Goal: Task Accomplishment & Management: Manage account settings

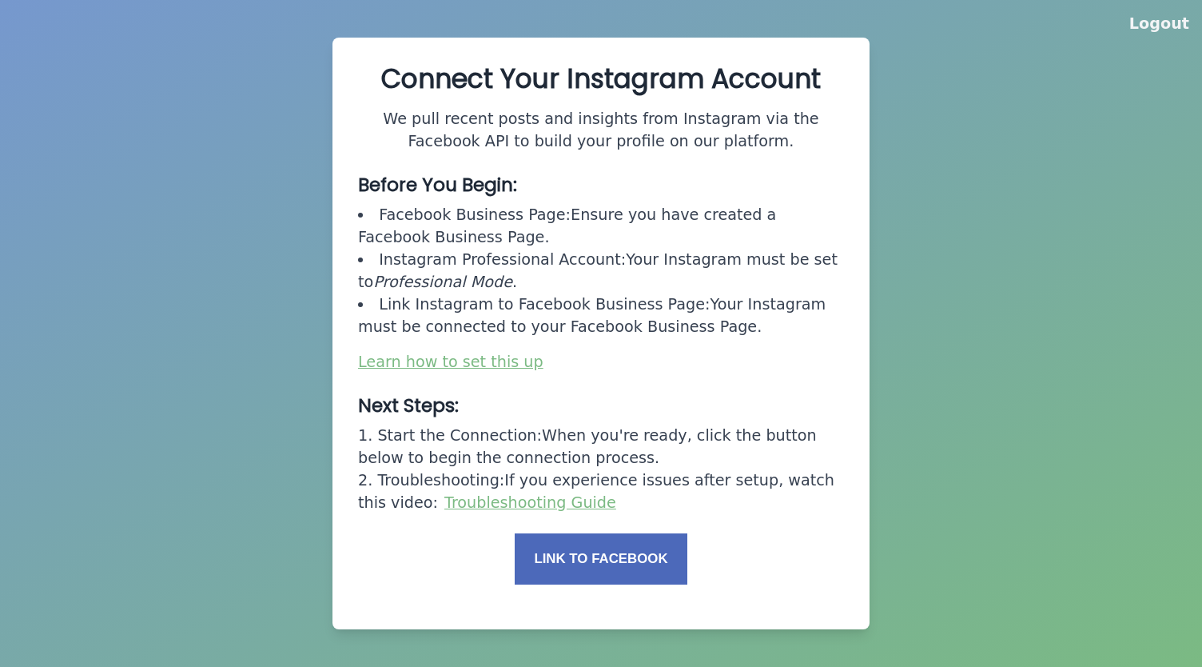
click at [590, 556] on button "Link to Facebook" at bounding box center [601, 558] width 173 height 51
click at [611, 560] on button "Link to Facebook" at bounding box center [601, 558] width 173 height 51
click at [592, 562] on button "Link to Facebook" at bounding box center [601, 558] width 173 height 51
click at [588, 566] on button "Link to Facebook" at bounding box center [601, 558] width 173 height 51
click at [600, 557] on button "Link to Facebook" at bounding box center [601, 558] width 173 height 51
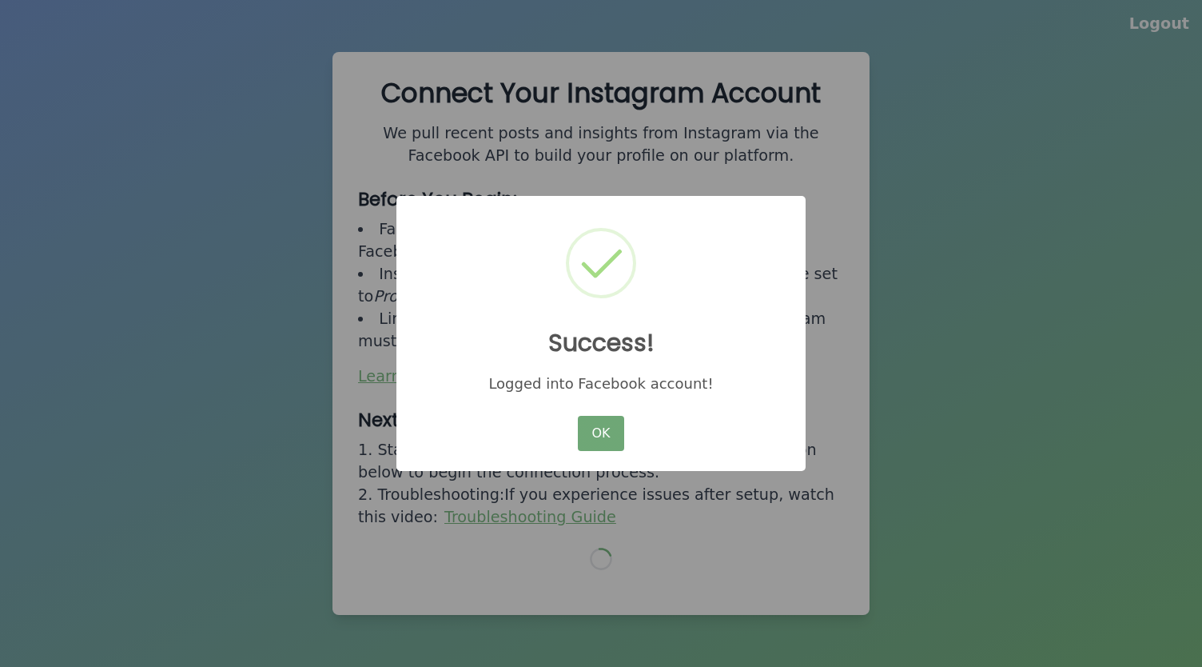
click at [608, 431] on button "OK" at bounding box center [601, 433] width 46 height 35
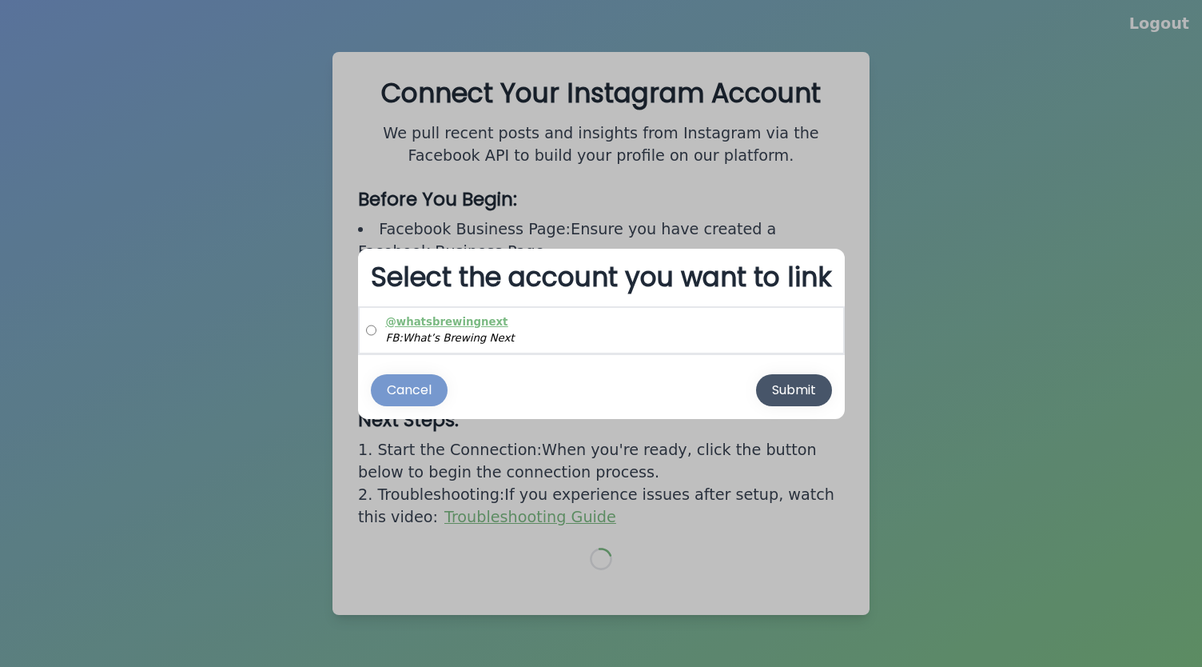
click at [803, 390] on div "Submit" at bounding box center [794, 389] width 44 height 19
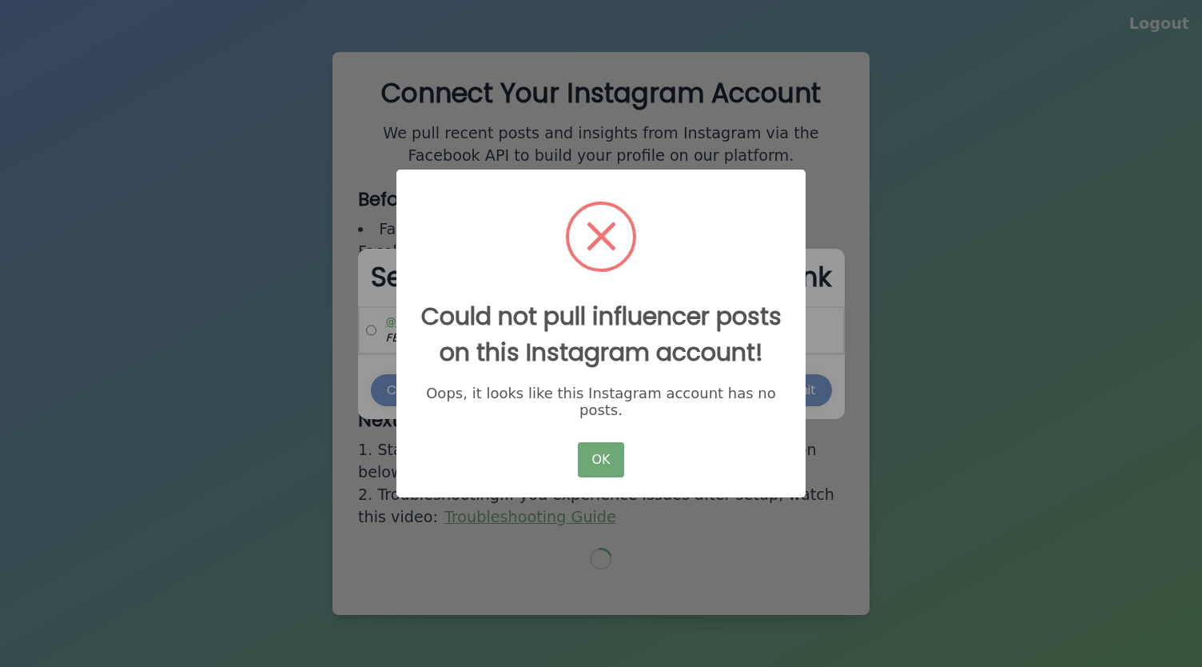
click at [603, 474] on button "OK" at bounding box center [601, 459] width 46 height 35
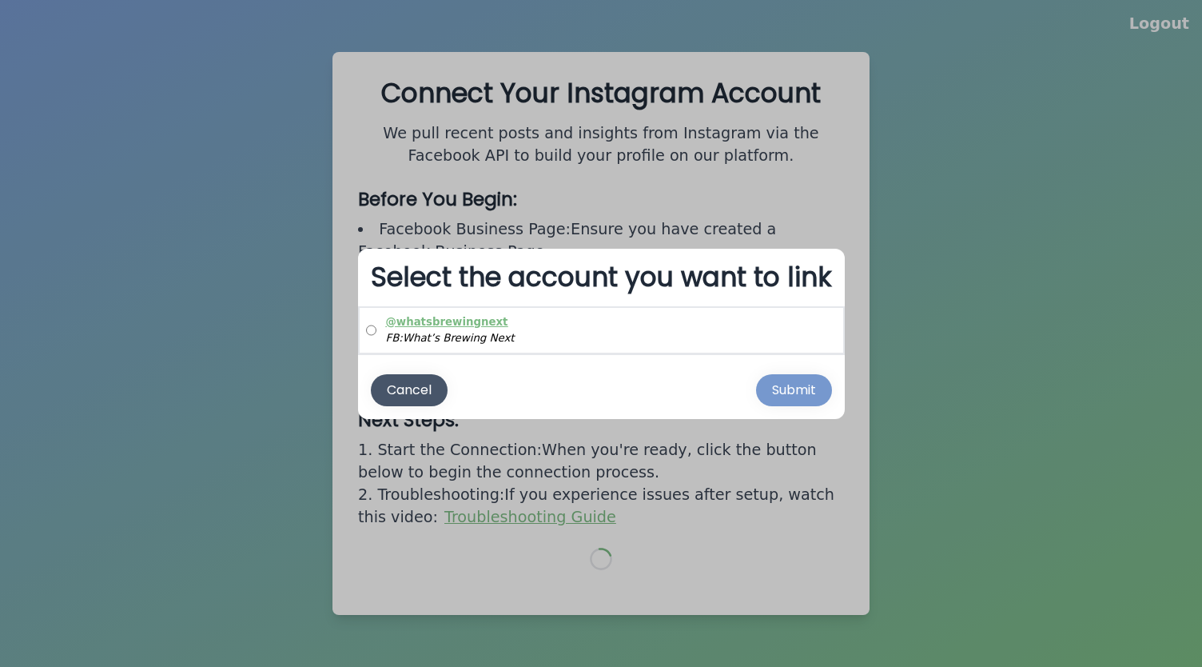
click at [407, 384] on div "Cancel" at bounding box center [409, 389] width 45 height 19
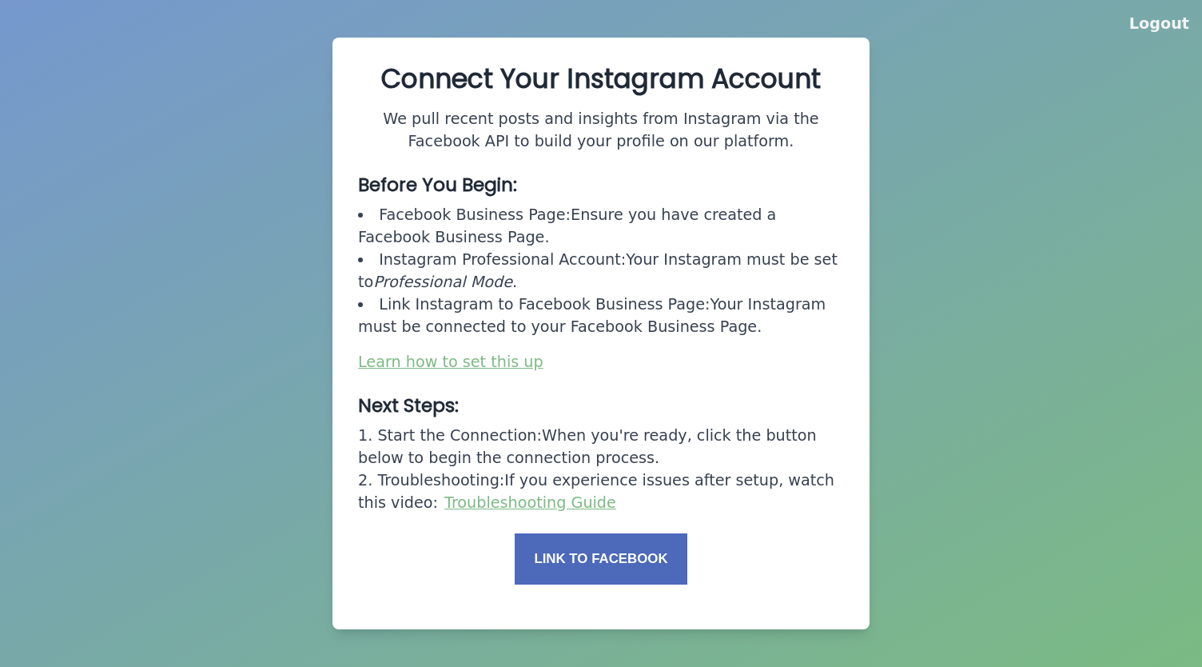
click at [450, 361] on link "Learn how to set this up" at bounding box center [450, 362] width 185 height 18
click at [454, 367] on link "Learn how to set this up" at bounding box center [450, 362] width 185 height 18
click at [592, 564] on button "Link to Facebook" at bounding box center [601, 558] width 173 height 51
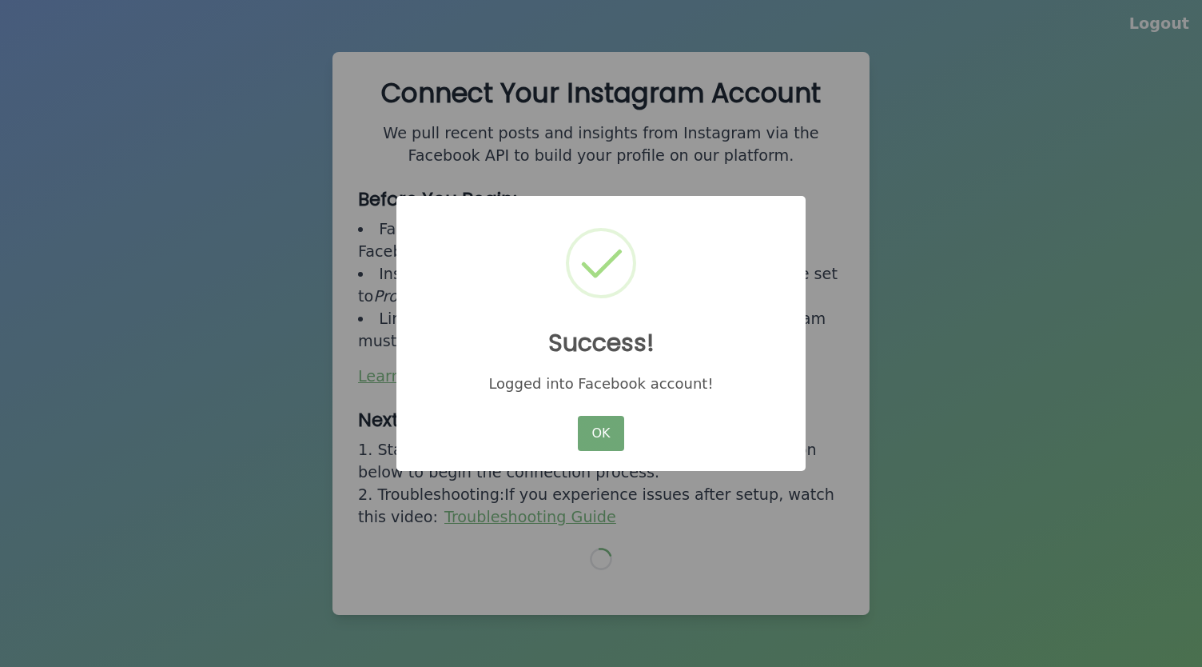
click at [603, 446] on button "OK" at bounding box center [601, 433] width 46 height 35
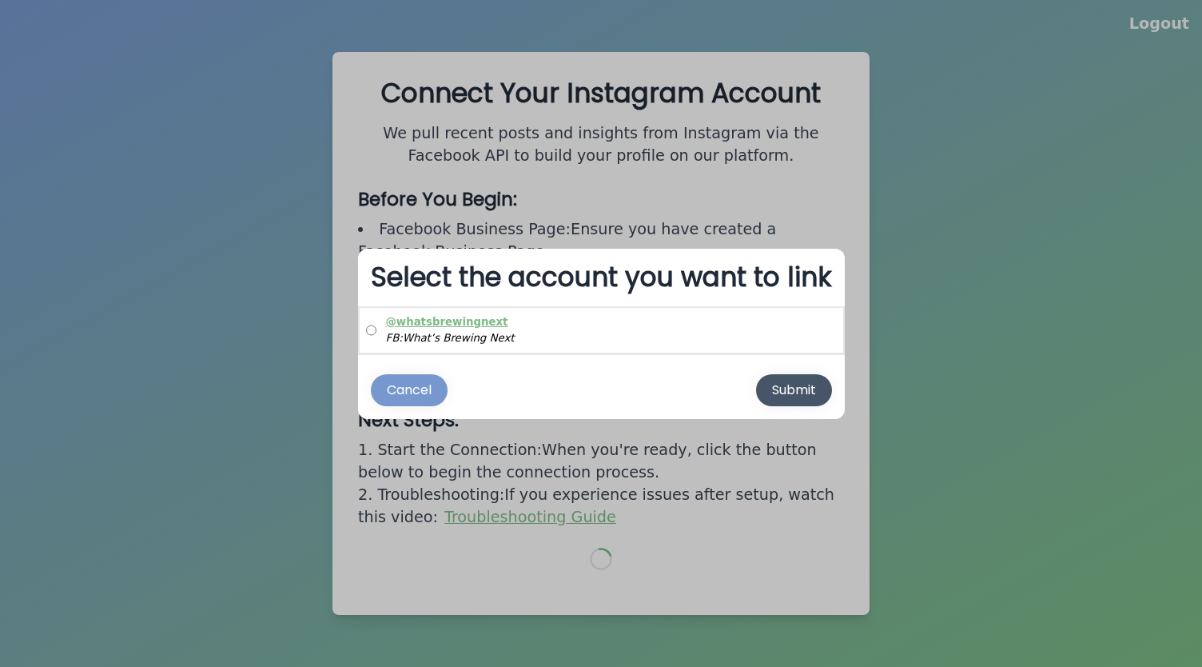
click at [779, 391] on div "Submit" at bounding box center [794, 389] width 44 height 19
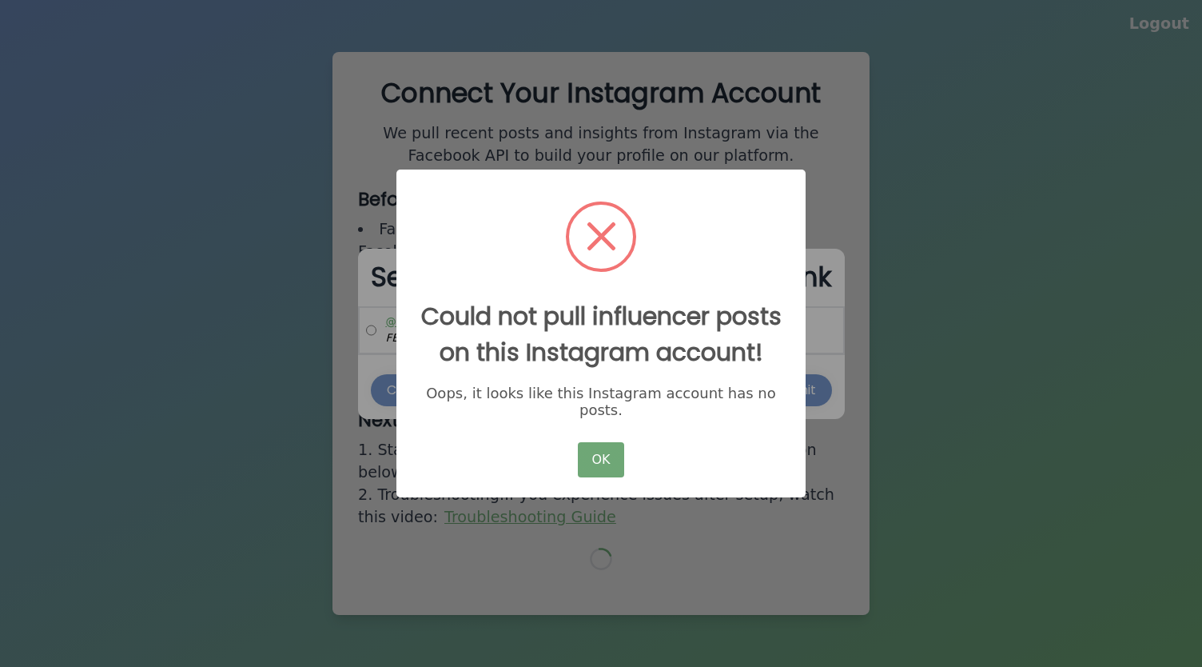
click at [601, 477] on button "OK" at bounding box center [601, 459] width 46 height 35
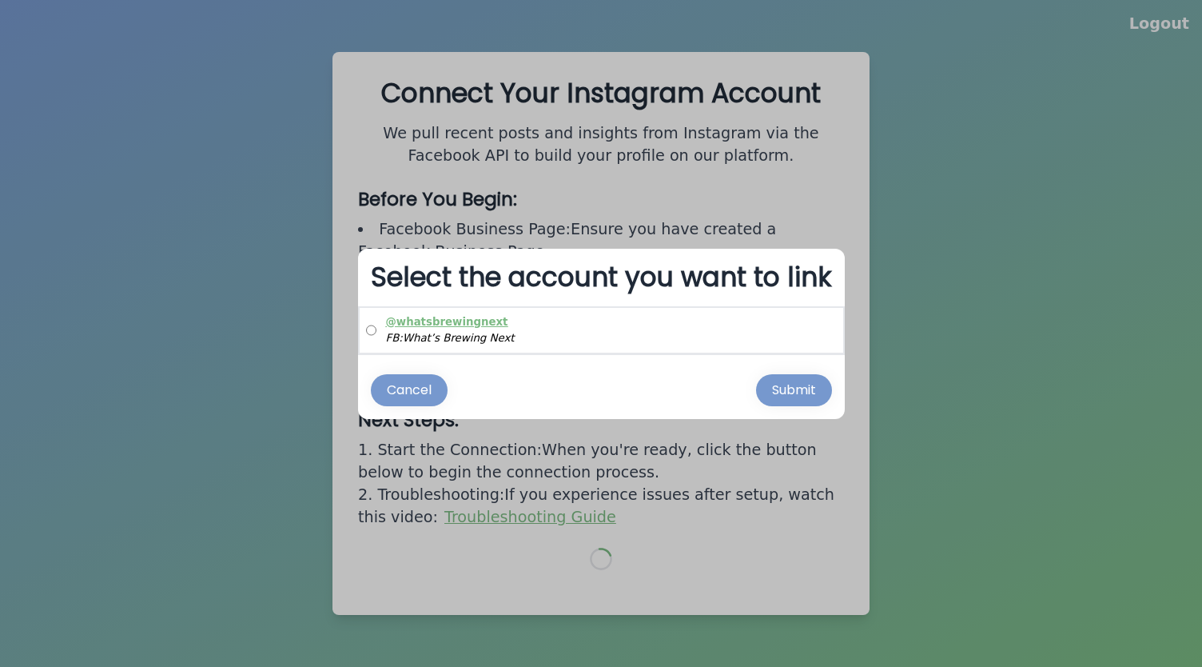
drag, startPoint x: 416, startPoint y: 390, endPoint x: 425, endPoint y: 394, distance: 10.4
click at [416, 390] on div "Cancel" at bounding box center [409, 389] width 45 height 19
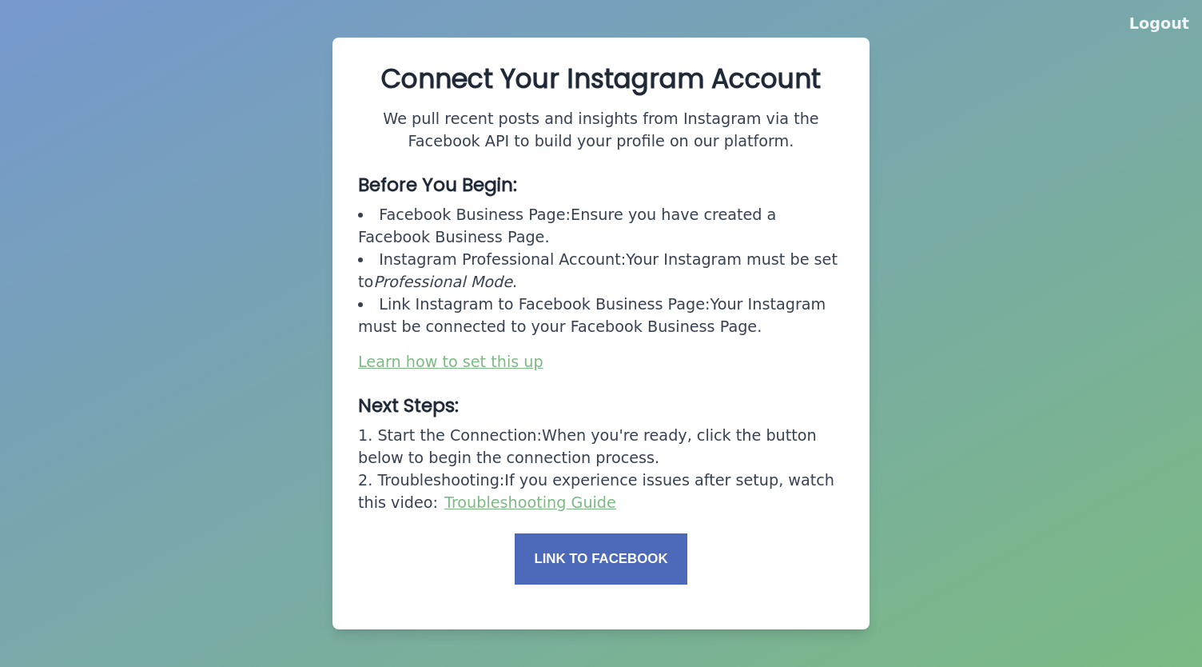
click at [592, 561] on button "Link to Facebook" at bounding box center [601, 558] width 173 height 51
click at [606, 564] on button "Link to Facebook" at bounding box center [601, 558] width 173 height 51
click at [585, 580] on button "Link to Facebook" at bounding box center [601, 558] width 173 height 51
click at [606, 565] on button "Link to Facebook" at bounding box center [601, 558] width 173 height 51
click at [628, 568] on button "Link to Facebook" at bounding box center [601, 558] width 173 height 51
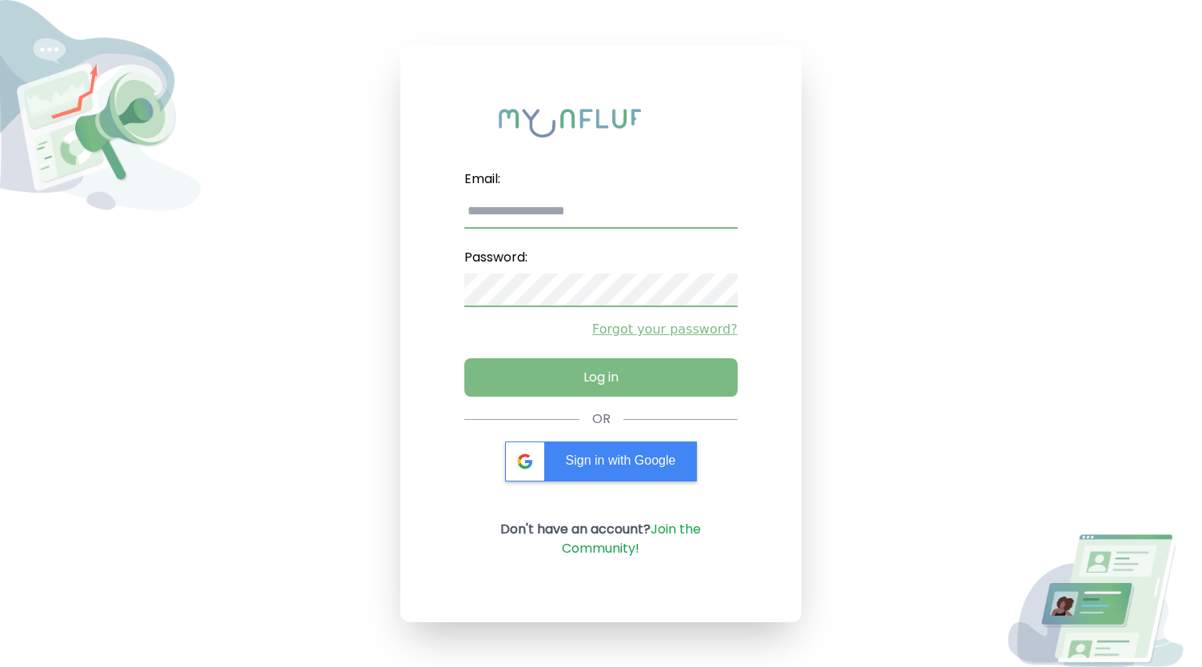
type input "**********"
click at [594, 545] on link "Join the Community!" at bounding box center [631, 539] width 139 height 38
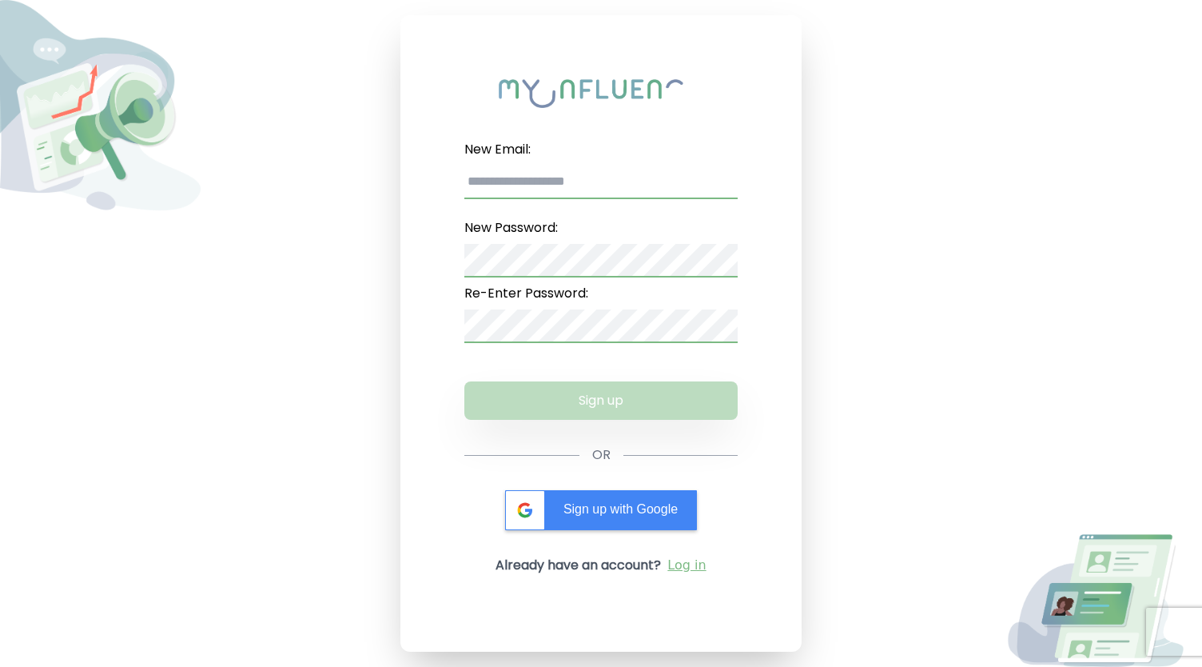
type input "**********"
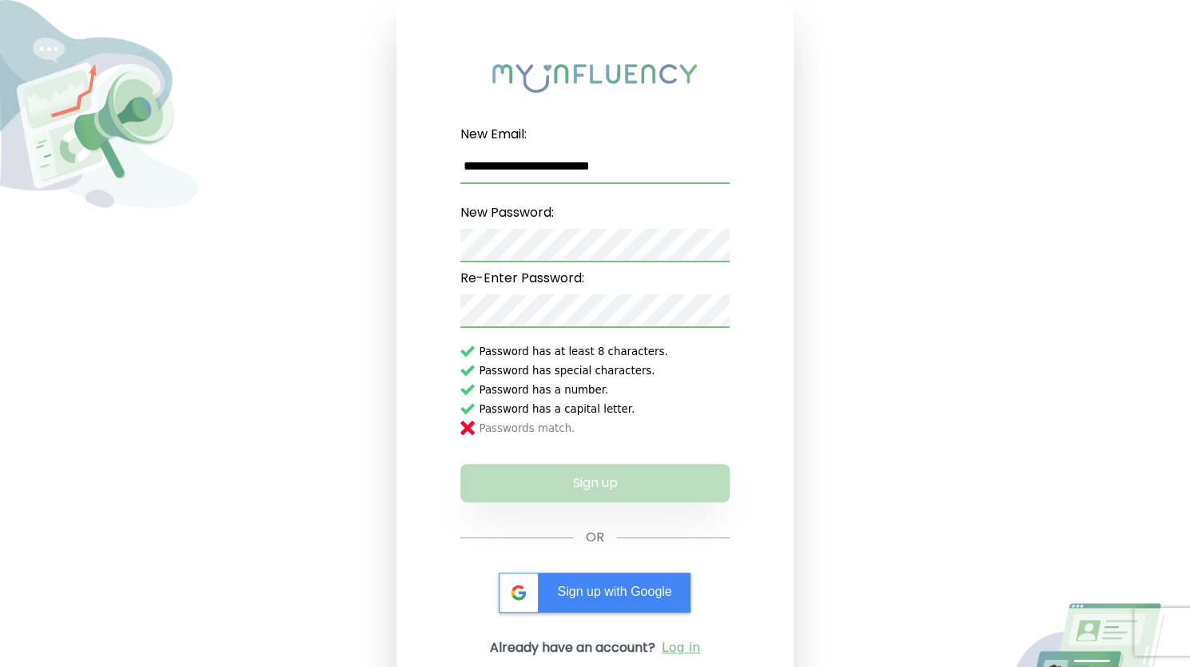
click at [287, 271] on div "**********" at bounding box center [595, 333] width 1190 height 667
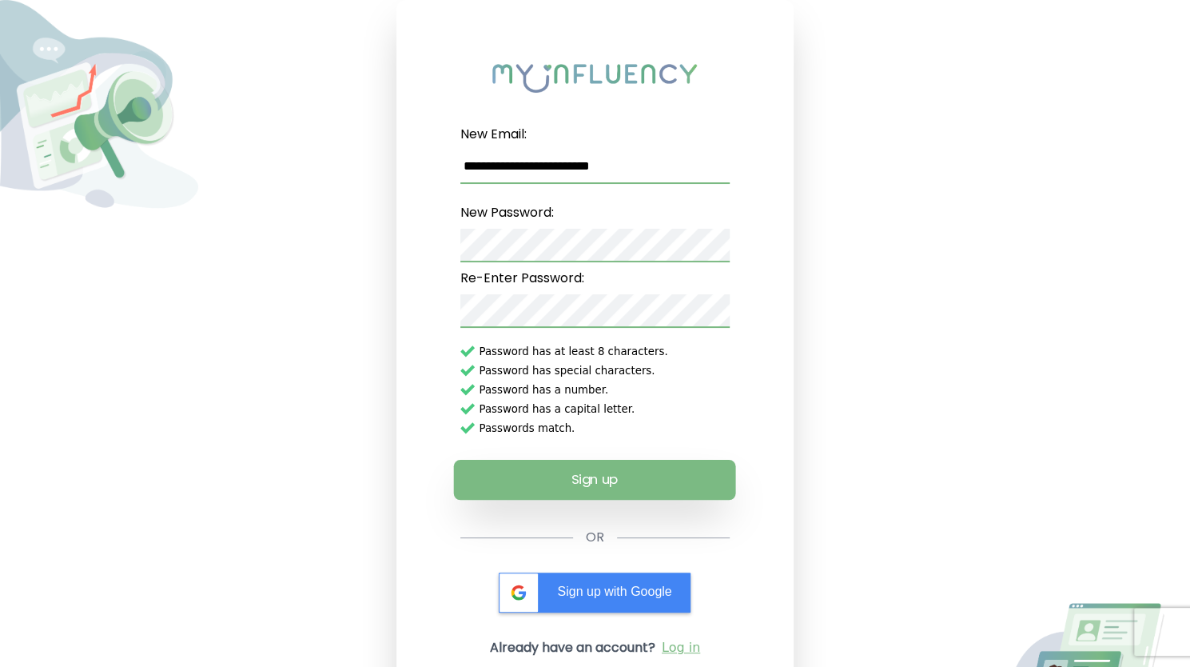
drag, startPoint x: 596, startPoint y: 477, endPoint x: 571, endPoint y: 478, distance: 25.6
click at [596, 477] on button "Sign up" at bounding box center [595, 480] width 282 height 40
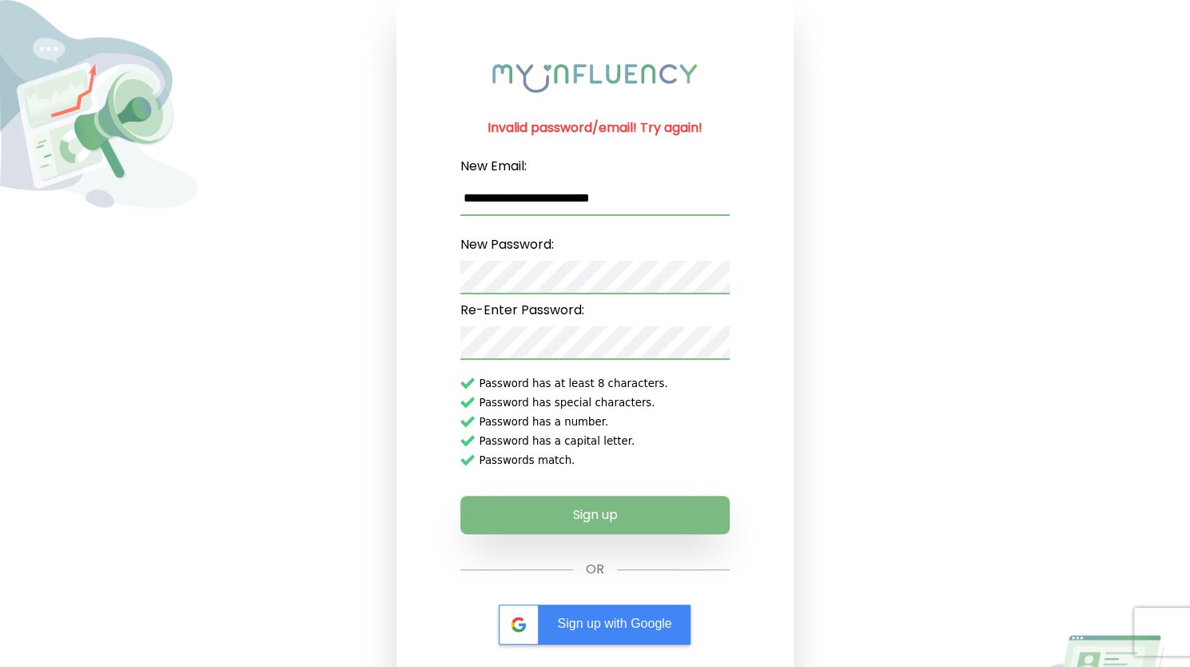
click at [333, 301] on div "**********" at bounding box center [595, 333] width 1190 height 667
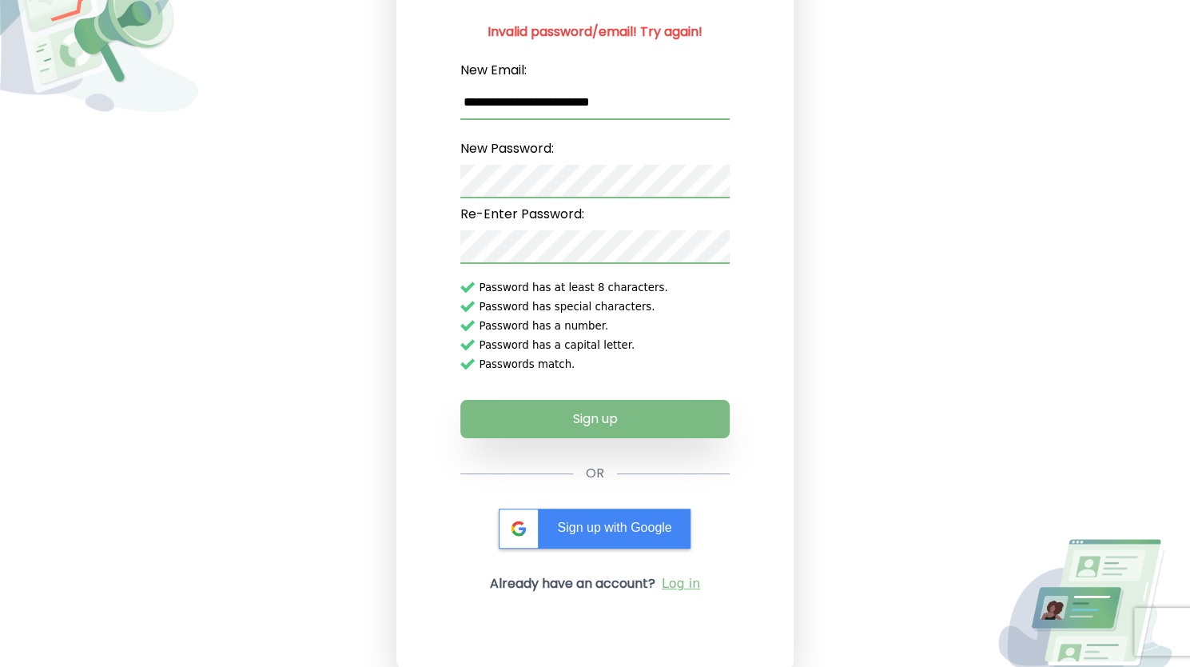
scroll to position [99, 0]
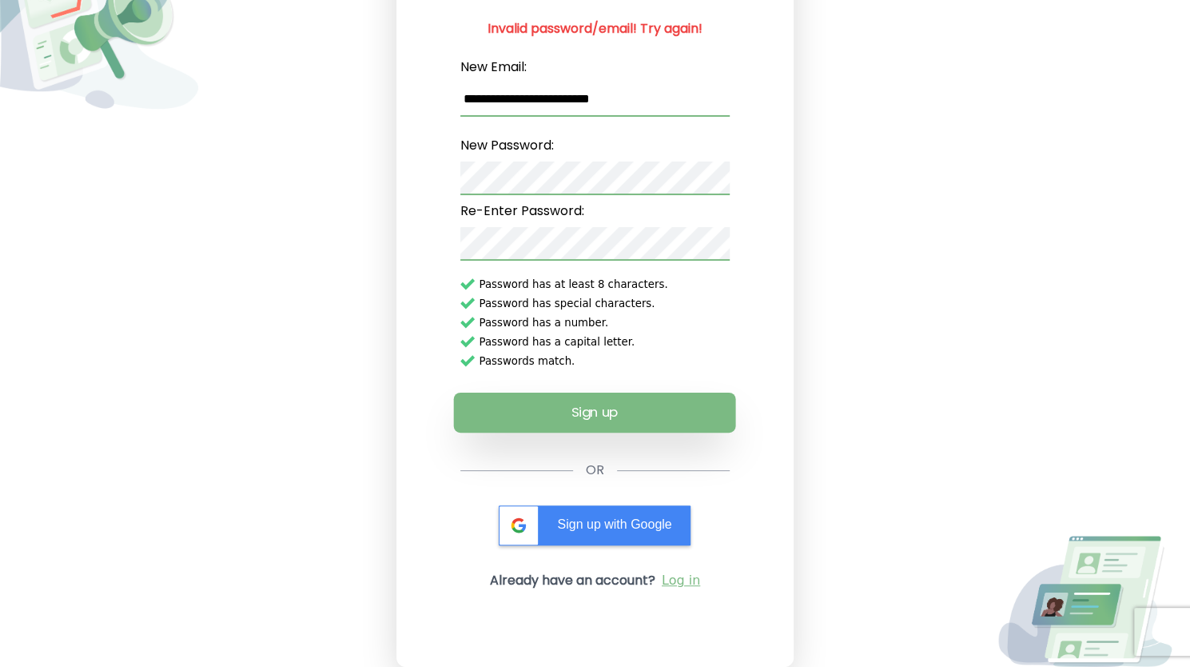
click at [592, 412] on button "Sign up" at bounding box center [595, 412] width 282 height 40
click at [688, 580] on link "Log in" at bounding box center [681, 580] width 38 height 19
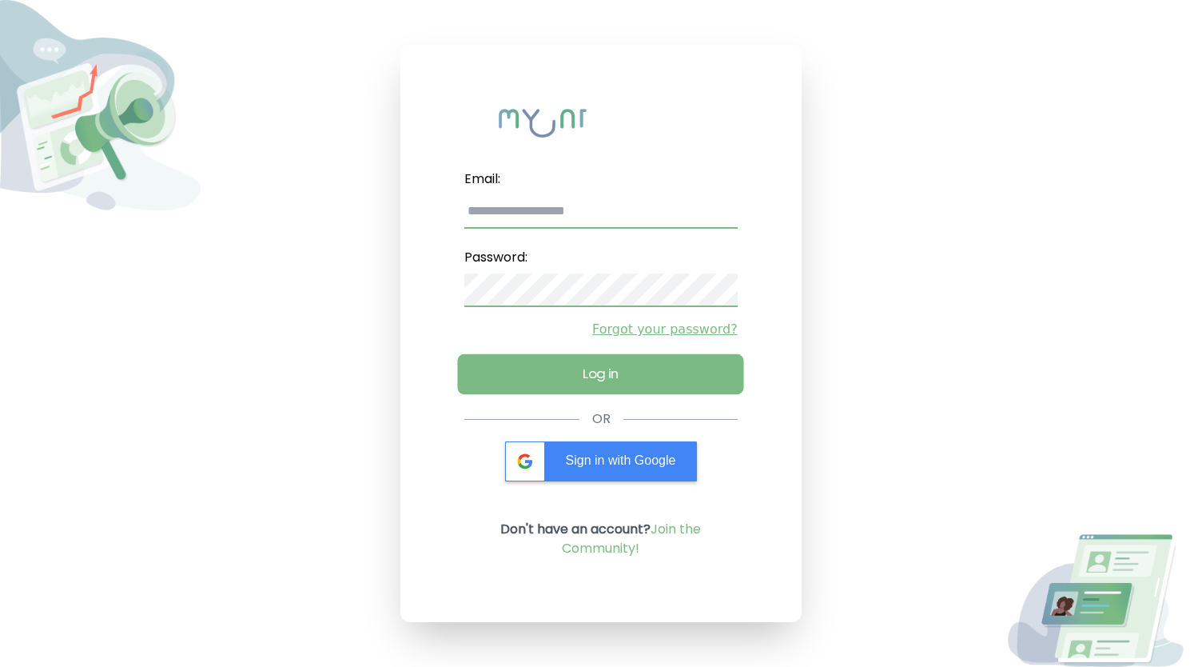
type input "**********"
click at [591, 365] on button "Log in" at bounding box center [601, 374] width 286 height 40
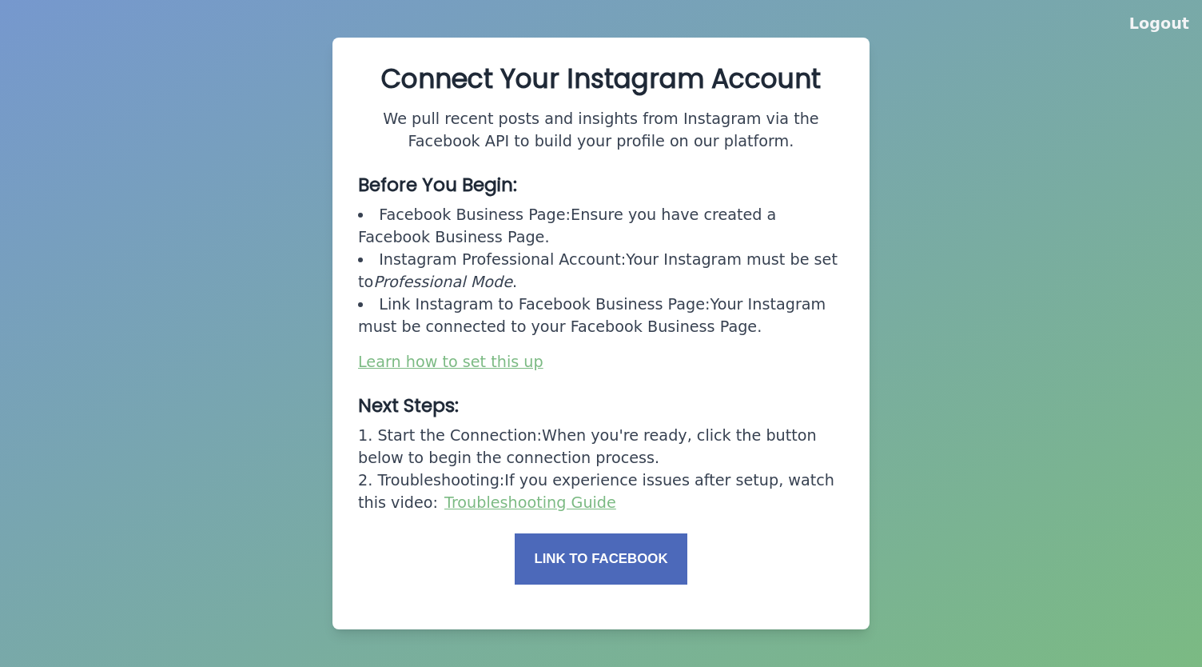
click at [592, 557] on button "Link to Facebook" at bounding box center [601, 558] width 173 height 51
